Goal: Task Accomplishment & Management: Manage account settings

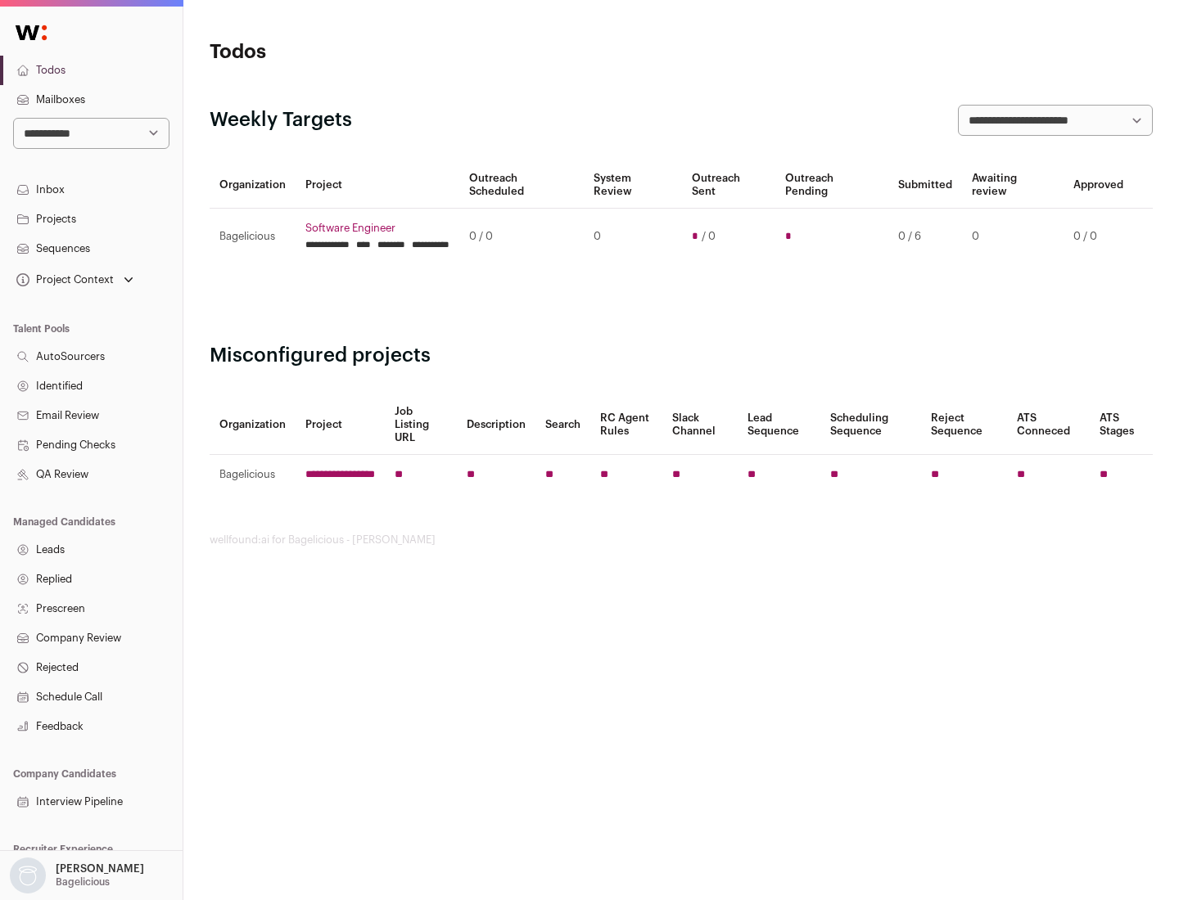
click at [91, 219] on link "Projects" at bounding box center [91, 219] width 183 height 29
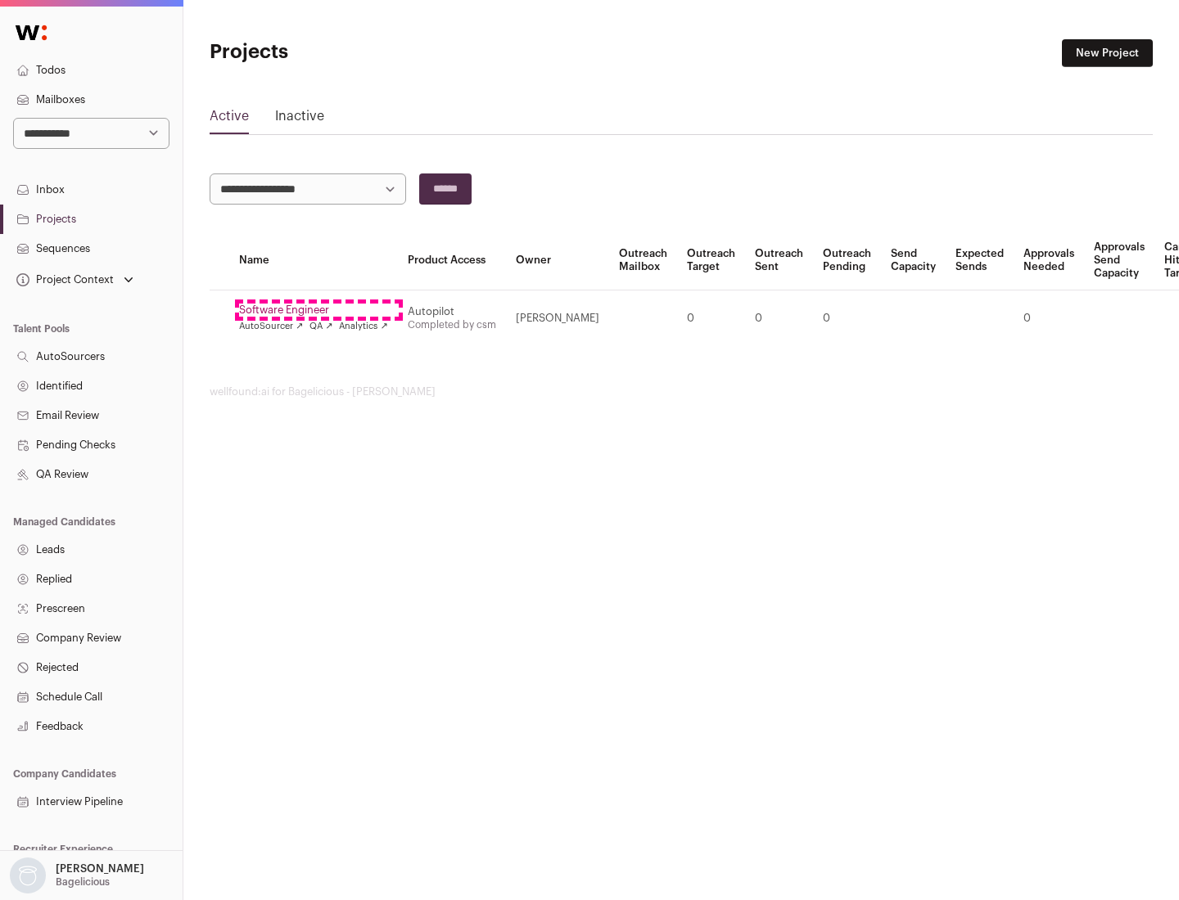
click at [318, 310] on link "Software Engineer" at bounding box center [313, 310] width 149 height 13
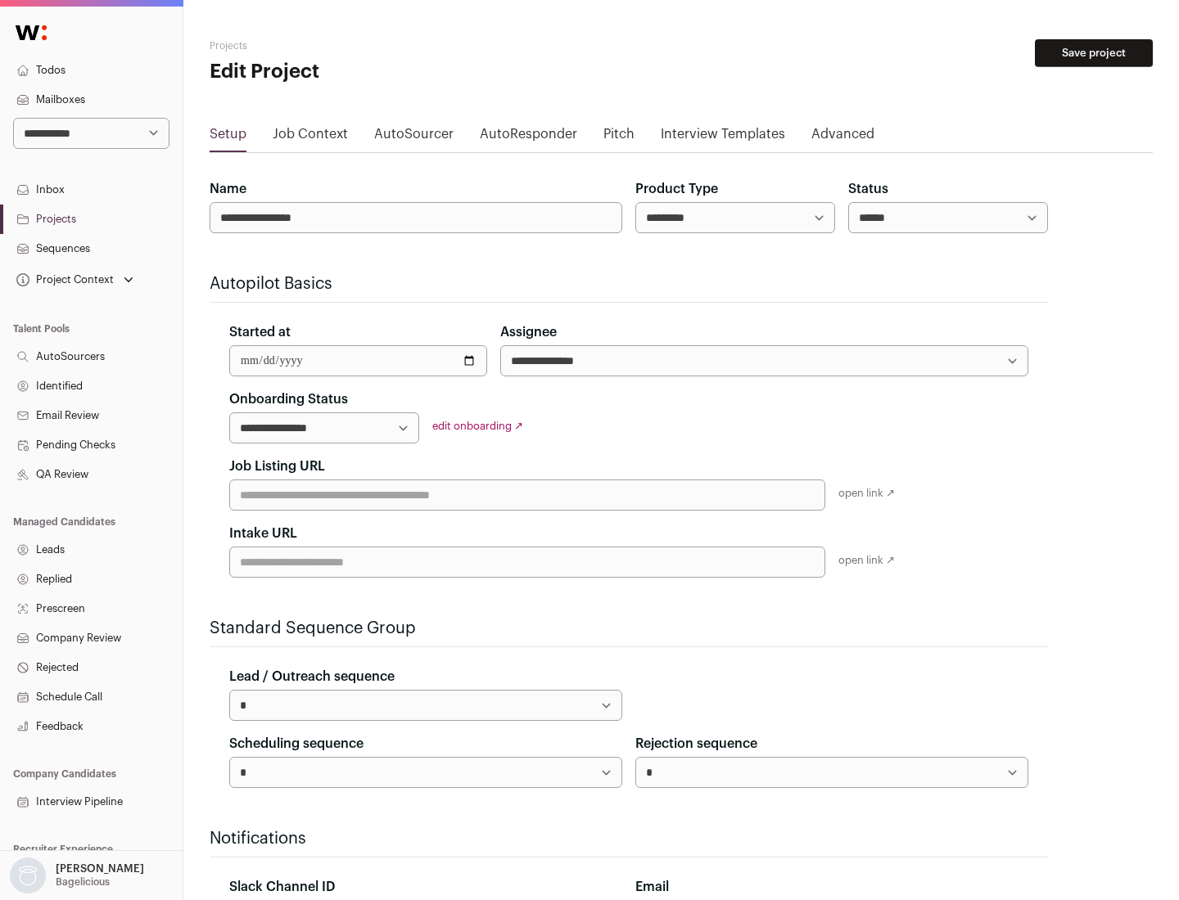
click at [1093, 53] on button "Save project" at bounding box center [1094, 53] width 118 height 28
